Goal: Task Accomplishment & Management: Use online tool/utility

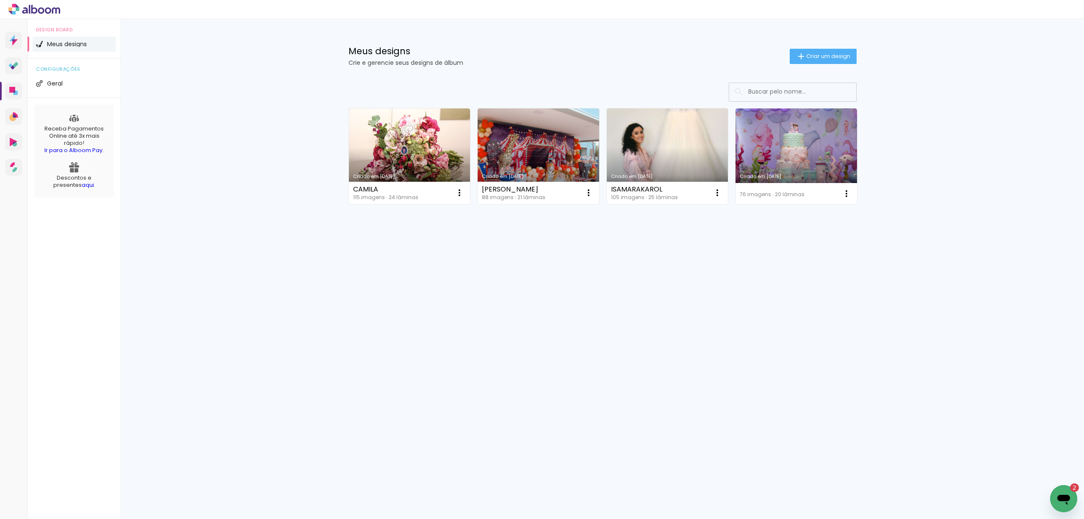
click at [817, 91] on input at bounding box center [804, 91] width 121 height 17
click at [817, 53] on span "Criar um design" at bounding box center [828, 56] width 44 height 6
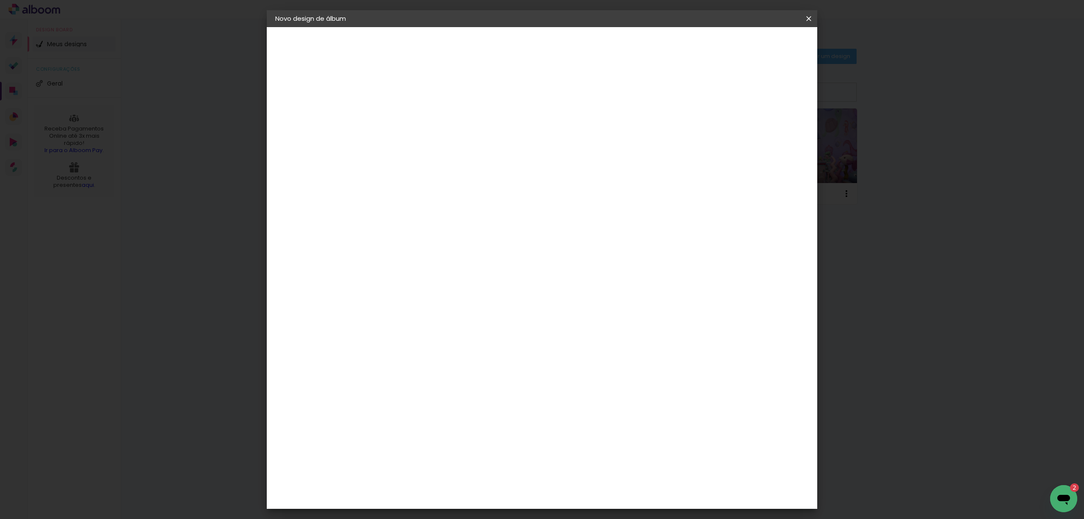
click at [414, 116] on input at bounding box center [414, 113] width 0 height 13
type input "g"
type input "Geovanna"
type paper-input "Geovanna"
click at [0, 0] on slot "Avançar" at bounding box center [0, 0] width 0 height 0
